Goal: Information Seeking & Learning: Compare options

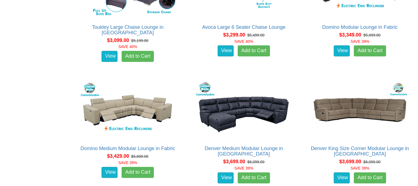
scroll to position [1003, 0]
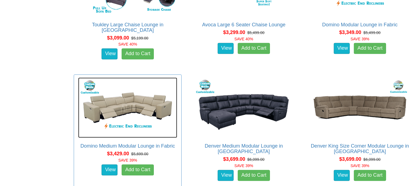
click at [135, 109] on img at bounding box center [127, 108] width 99 height 60
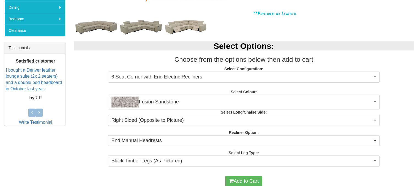
scroll to position [220, 0]
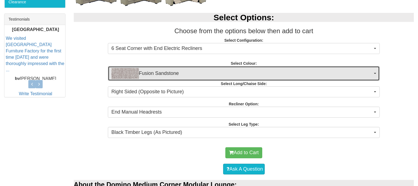
click at [376, 72] on button "Fusion Sandstone" at bounding box center [244, 73] width 272 height 15
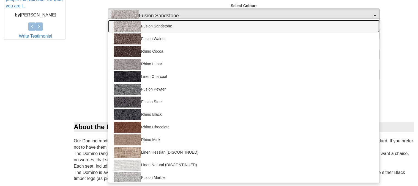
scroll to position [273, 0]
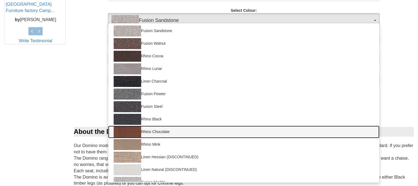
click at [129, 133] on img at bounding box center [127, 132] width 27 height 11
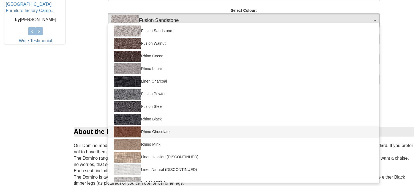
select select "1562"
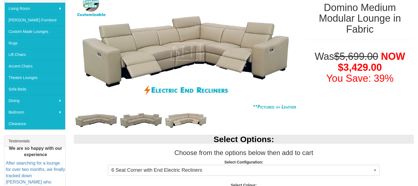
scroll to position [93, 0]
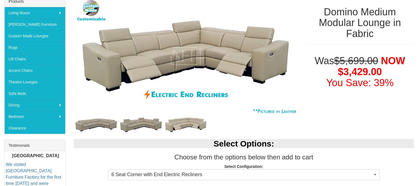
drag, startPoint x: 417, startPoint y: 22, endPoint x: 419, endPoint y: 26, distance: 4.3
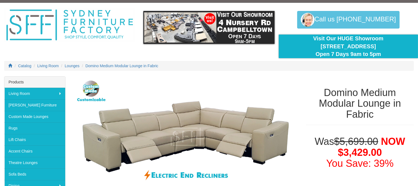
scroll to position [0, 0]
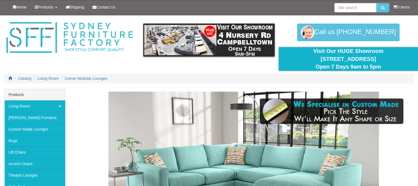
scroll to position [1003, 0]
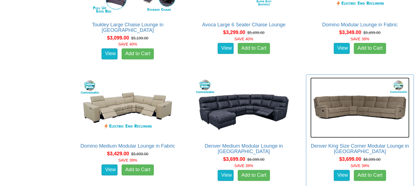
click at [361, 112] on img at bounding box center [359, 108] width 99 height 60
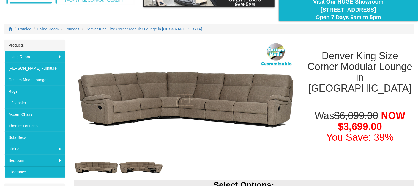
scroll to position [44, 0]
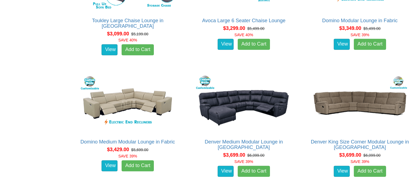
scroll to position [1022, 0]
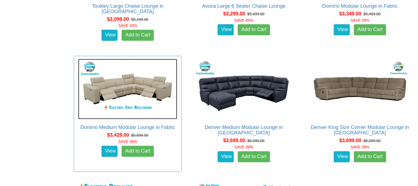
click at [132, 92] on img at bounding box center [127, 89] width 99 height 60
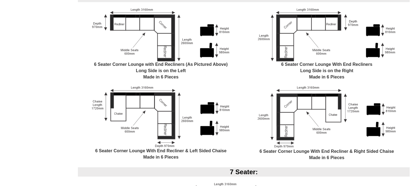
scroll to position [503, 0]
